Goal: Navigation & Orientation: Find specific page/section

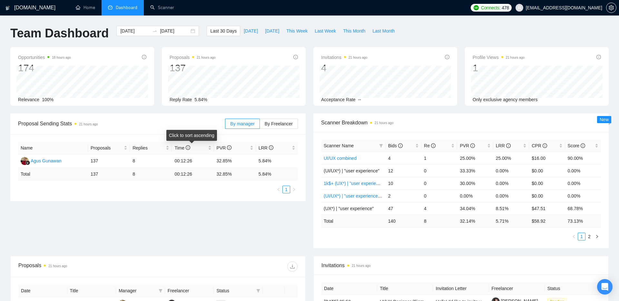
click at [179, 129] on div "Proposal Sending Stats 21 hours ago" at bounding box center [121, 124] width 207 height 18
click at [217, 30] on span "Last 30 Days" at bounding box center [223, 30] width 26 height 7
type input "[DATE]"
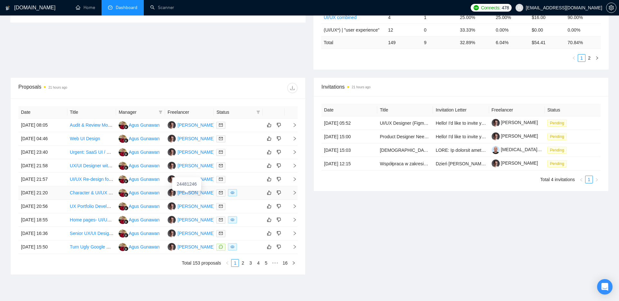
scroll to position [181, 0]
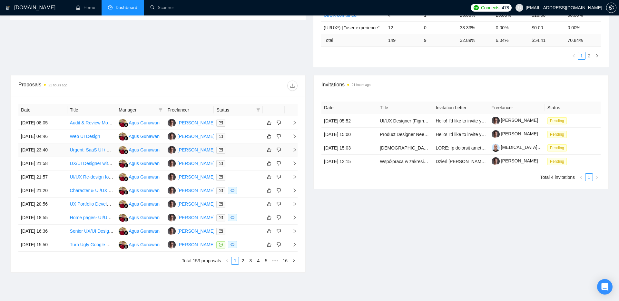
click at [292, 150] on span "right" at bounding box center [292, 150] width 10 height 5
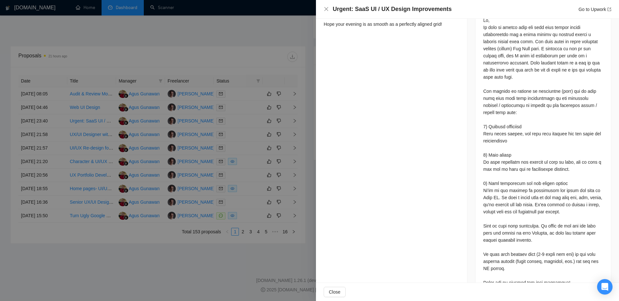
scroll to position [303, 0]
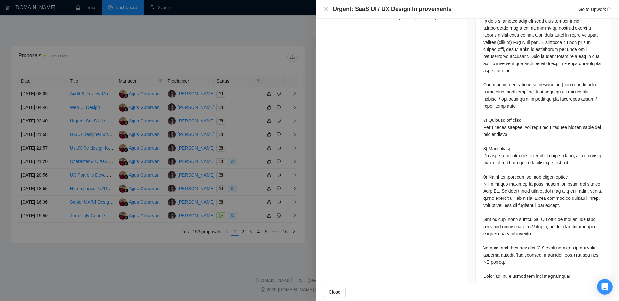
click at [262, 223] on div at bounding box center [309, 150] width 619 height 301
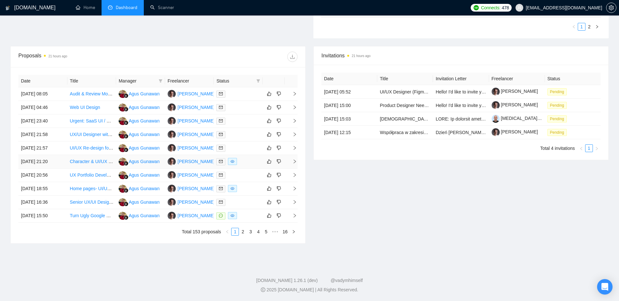
click at [295, 161] on icon "right" at bounding box center [295, 161] width 5 height 5
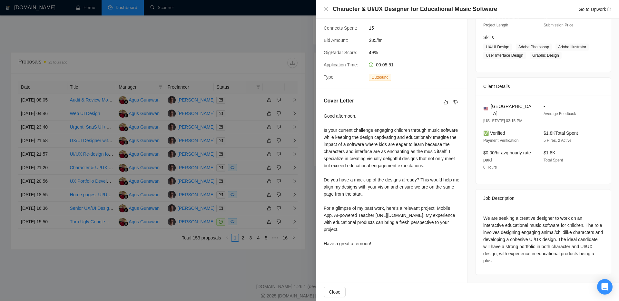
scroll to position [210, 0]
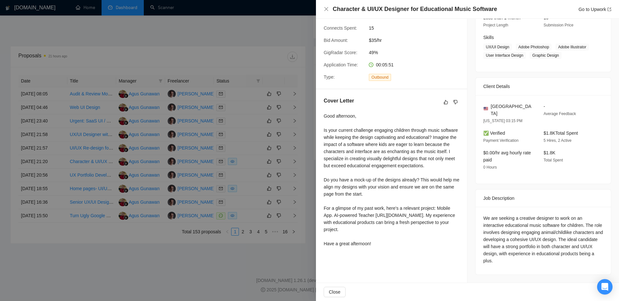
click at [170, 223] on div at bounding box center [309, 150] width 619 height 301
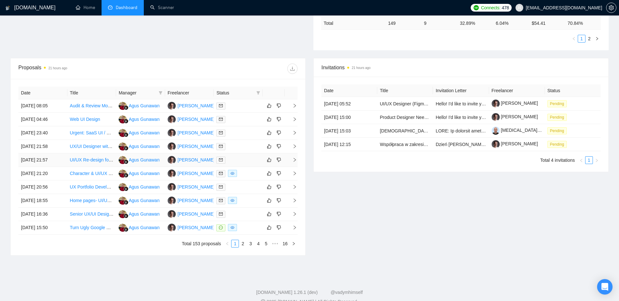
scroll to position [195, 0]
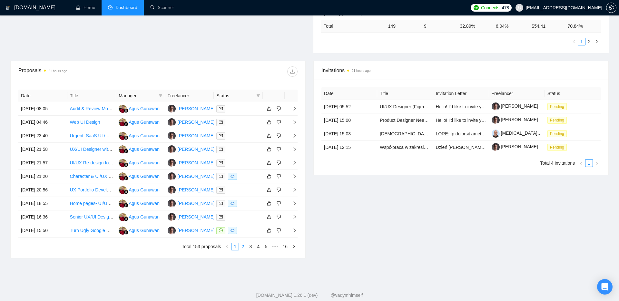
click at [242, 223] on link "2" at bounding box center [242, 246] width 7 height 7
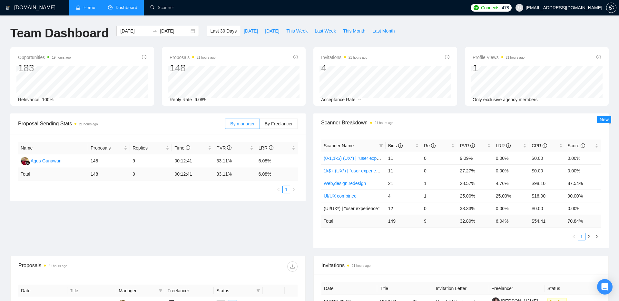
click at [82, 9] on link "Home" at bounding box center [85, 7] width 19 height 5
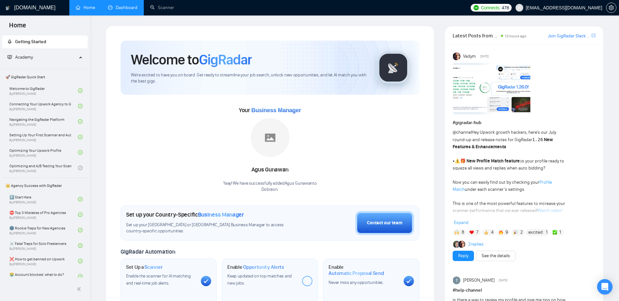
click at [114, 8] on link "Dashboard" at bounding box center [122, 7] width 29 height 5
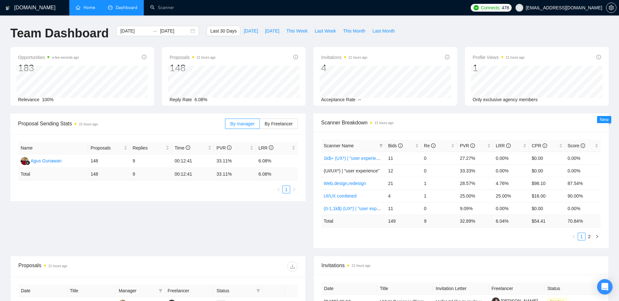
click at [181, 116] on div "Proposal Sending Stats 21 hours ago" at bounding box center [121, 124] width 207 height 18
click at [161, 10] on link "Scanner" at bounding box center [162, 7] width 24 height 5
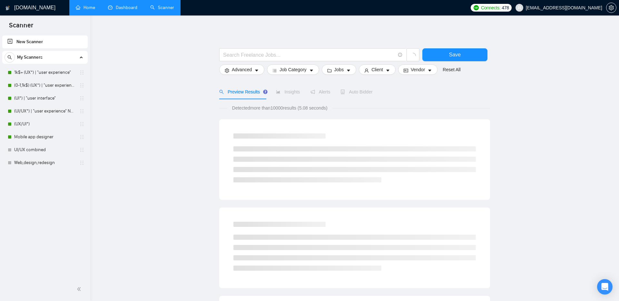
click at [122, 8] on link "Dashboard" at bounding box center [122, 7] width 29 height 5
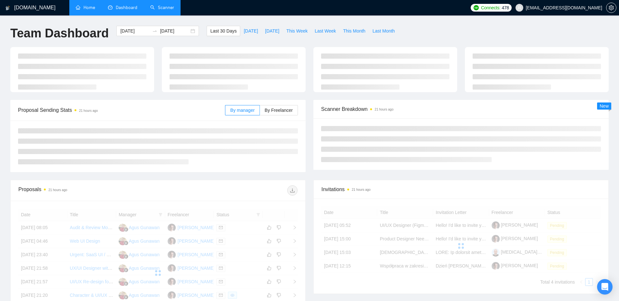
click at [76, 8] on link "Home" at bounding box center [85, 7] width 19 height 5
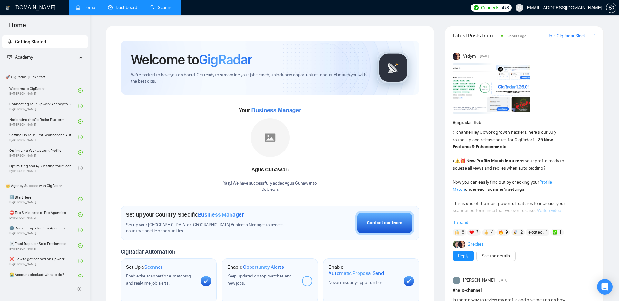
click at [158, 9] on link "Scanner" at bounding box center [162, 7] width 24 height 5
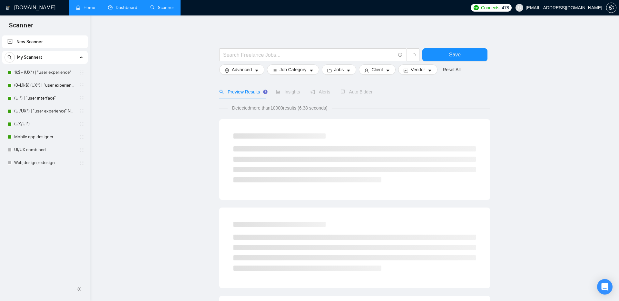
click at [121, 7] on link "Dashboard" at bounding box center [122, 7] width 29 height 5
